Goal: Task Accomplishment & Management: Use online tool/utility

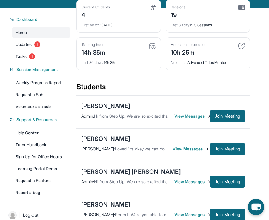
scroll to position [38, 0]
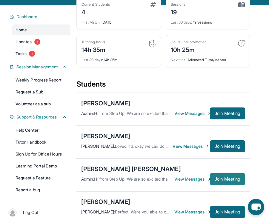
click at [227, 181] on span "Join Meeting" at bounding box center [227, 179] width 26 height 4
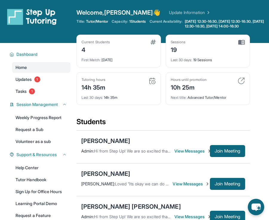
scroll to position [106, 0]
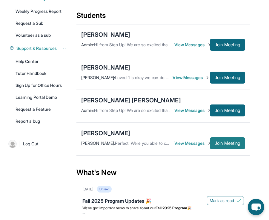
click at [235, 145] on span "Join Meeting" at bounding box center [227, 143] width 26 height 4
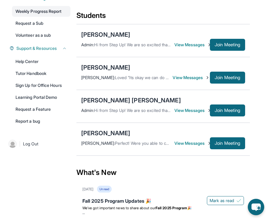
click at [46, 15] on link "Weekly Progress Report" at bounding box center [41, 11] width 58 height 11
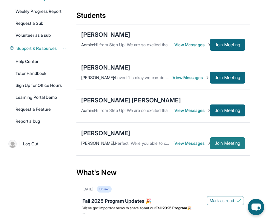
click at [222, 145] on span "Join Meeting" at bounding box center [227, 143] width 26 height 4
